Goal: Information Seeking & Learning: Check status

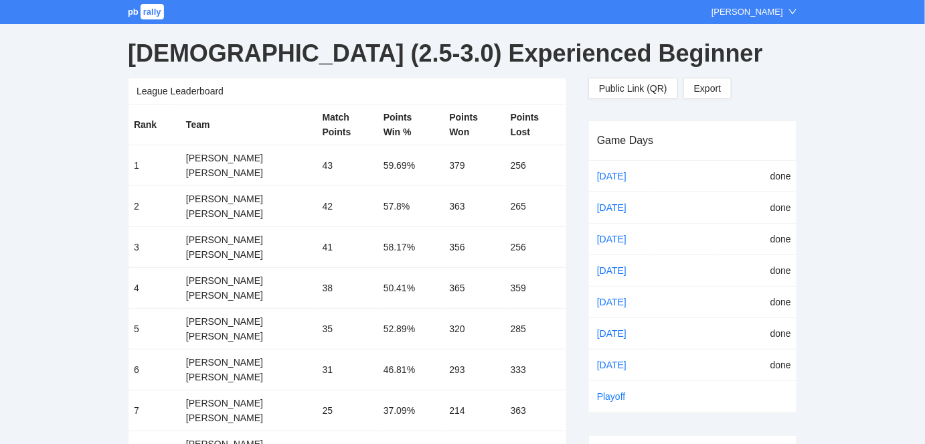
click at [147, 16] on span "rally" at bounding box center [152, 11] width 23 height 15
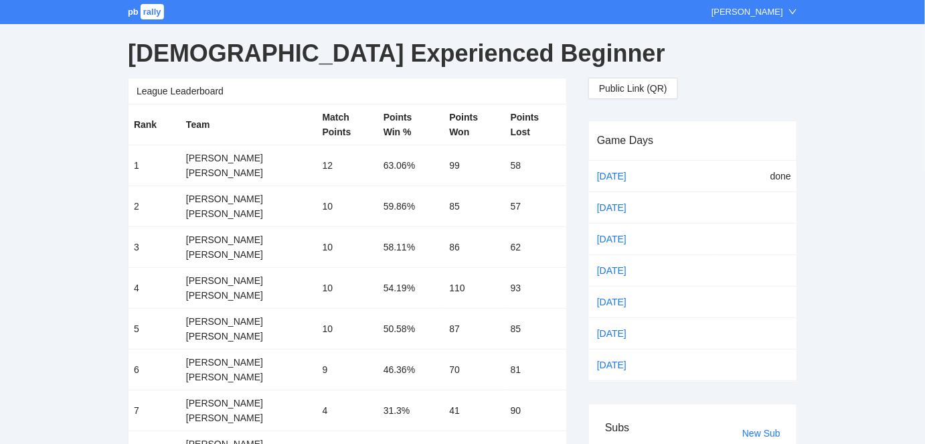
click at [132, 11] on span "pb" at bounding box center [133, 12] width 11 height 10
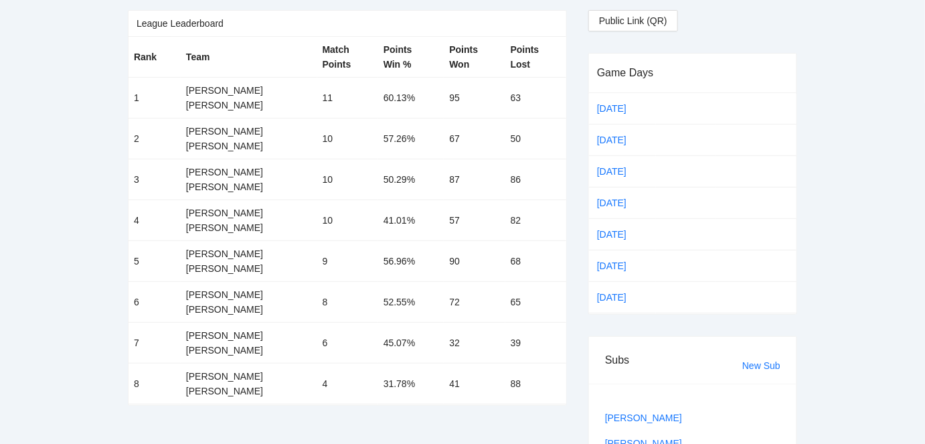
scroll to position [81, 0]
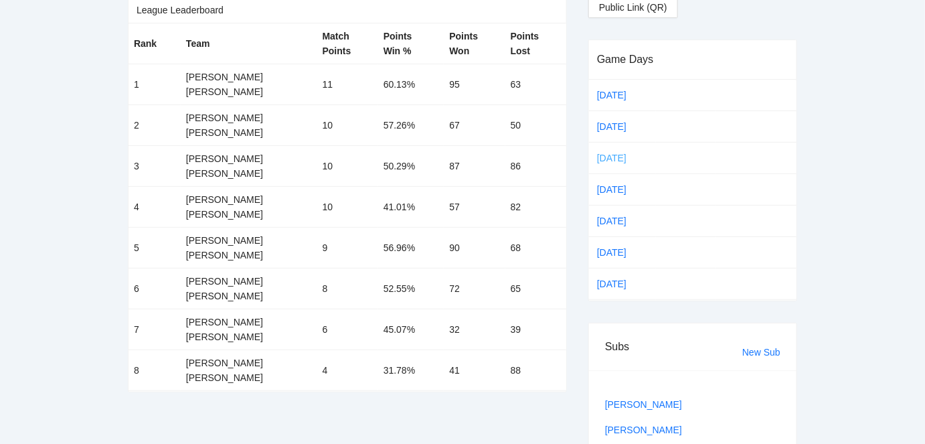
click at [612, 156] on link "Sep 30" at bounding box center [622, 158] width 56 height 20
